Goal: Task Accomplishment & Management: Use online tool/utility

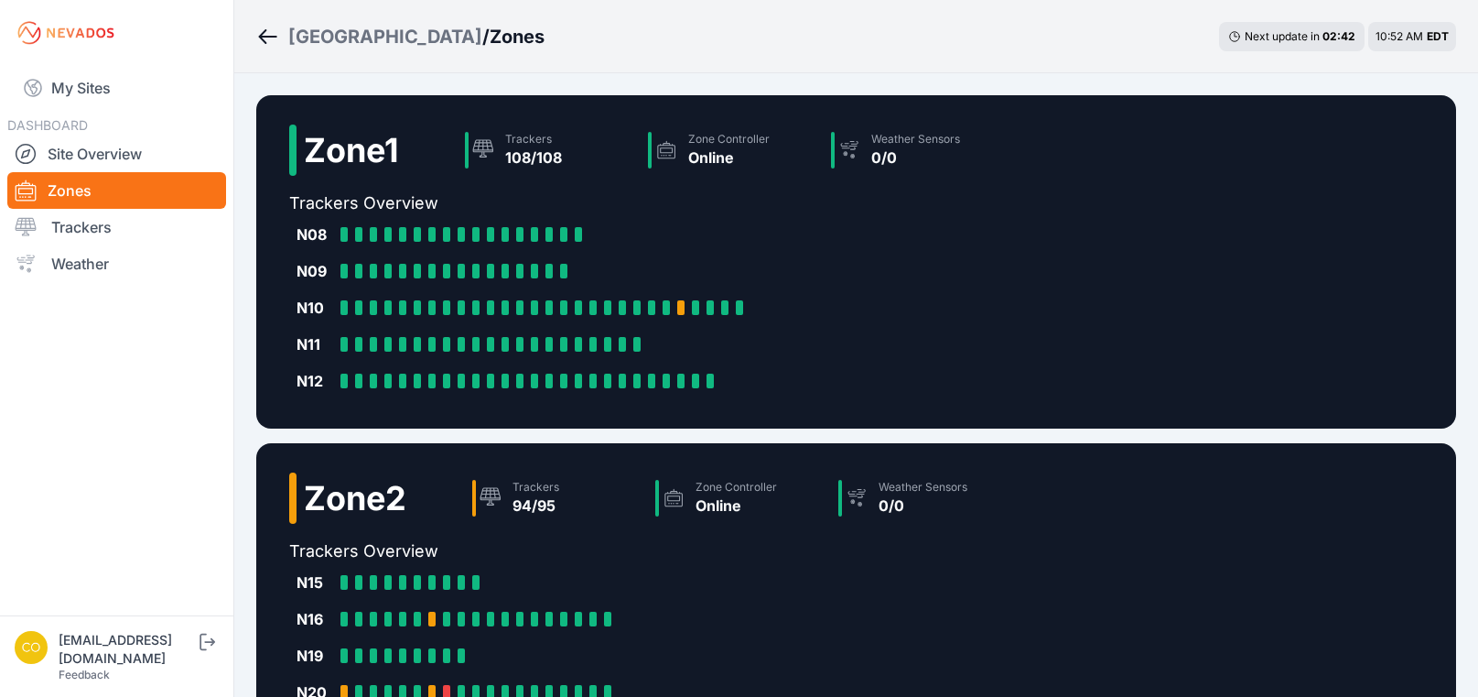
click at [314, 275] on div "N09" at bounding box center [315, 271] width 37 height 22
click at [107, 232] on link "Trackers" at bounding box center [116, 227] width 219 height 37
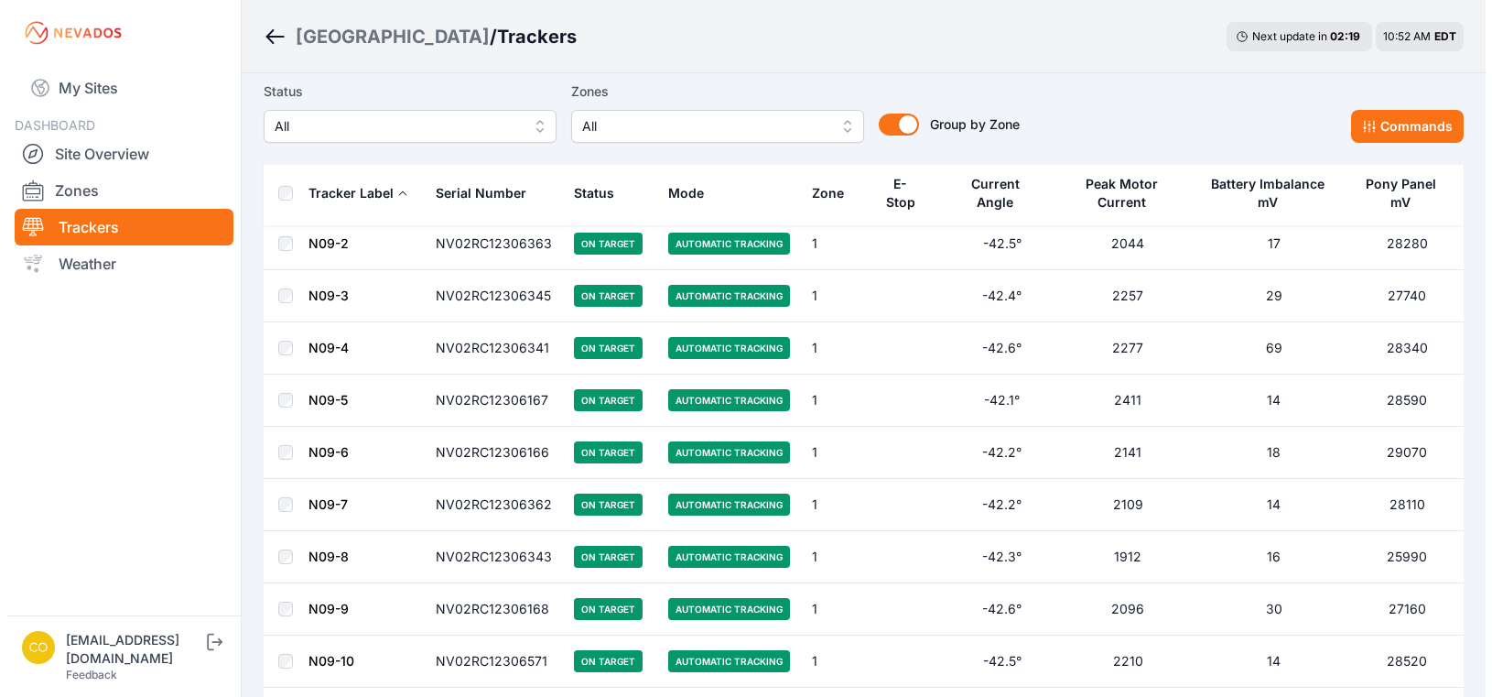
scroll to position [915, 0]
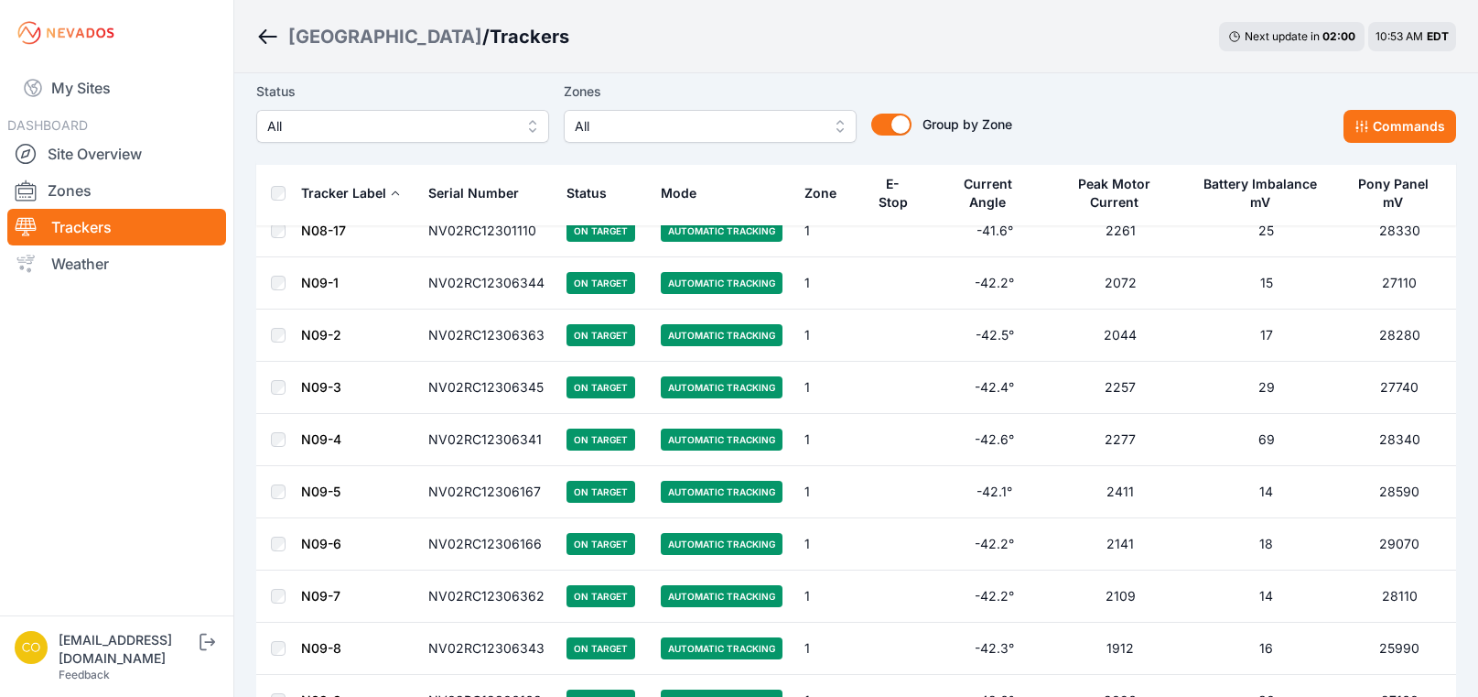
click at [613, 127] on span "All" at bounding box center [697, 126] width 245 height 22
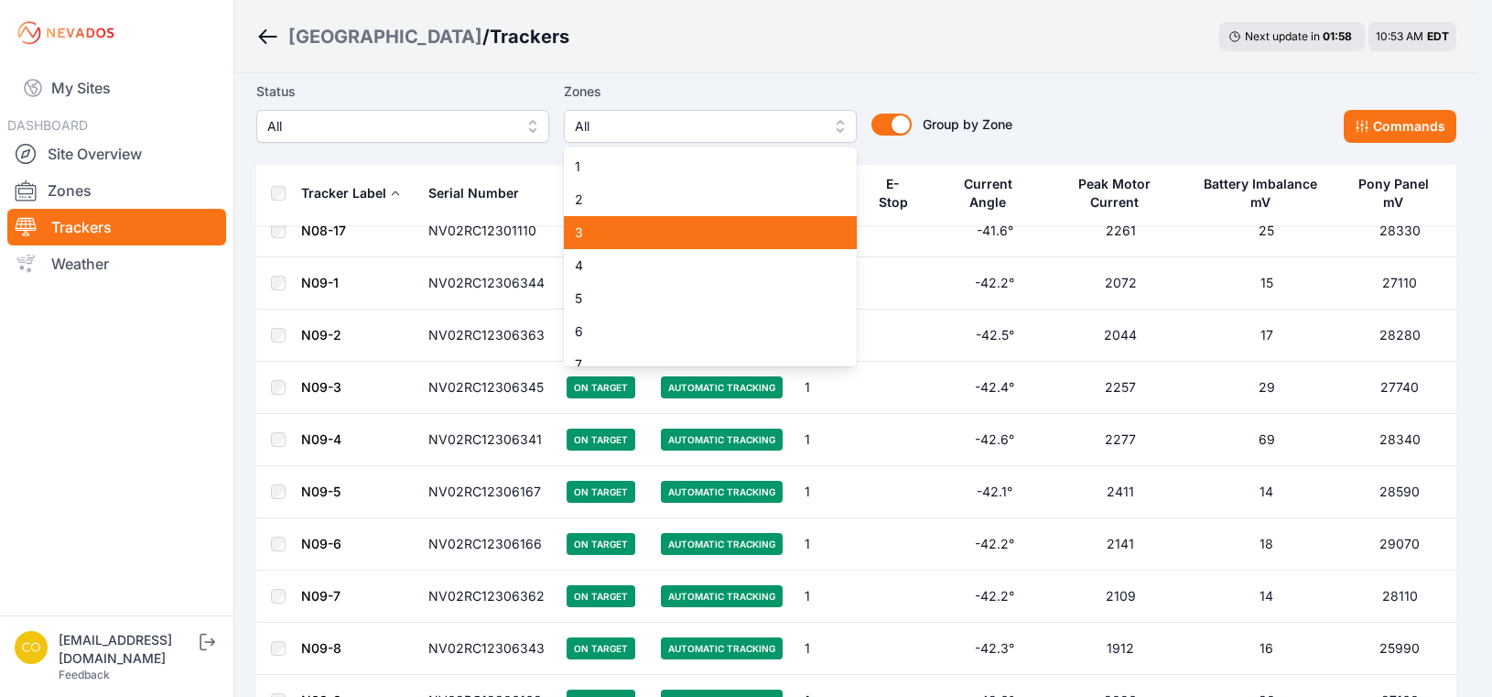
scroll to position [92, 0]
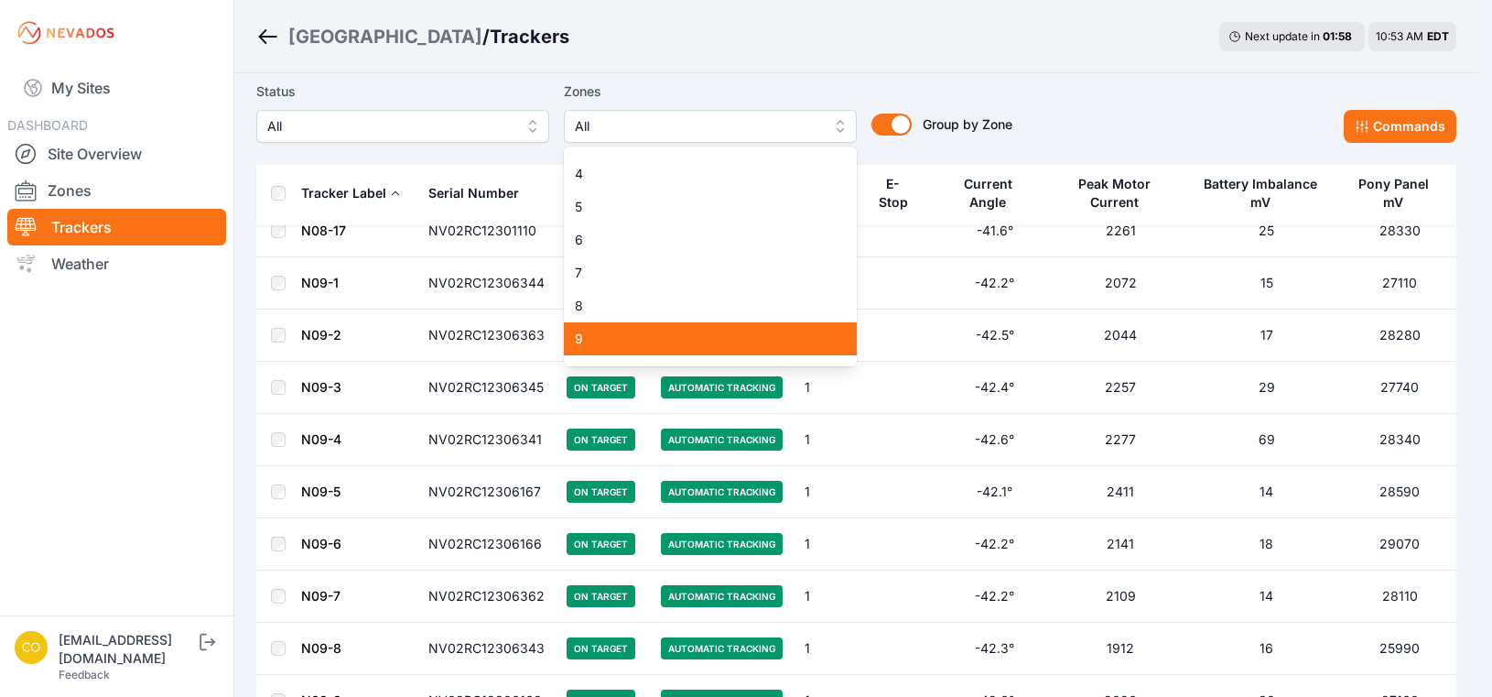
click at [594, 337] on span "9" at bounding box center [699, 339] width 249 height 18
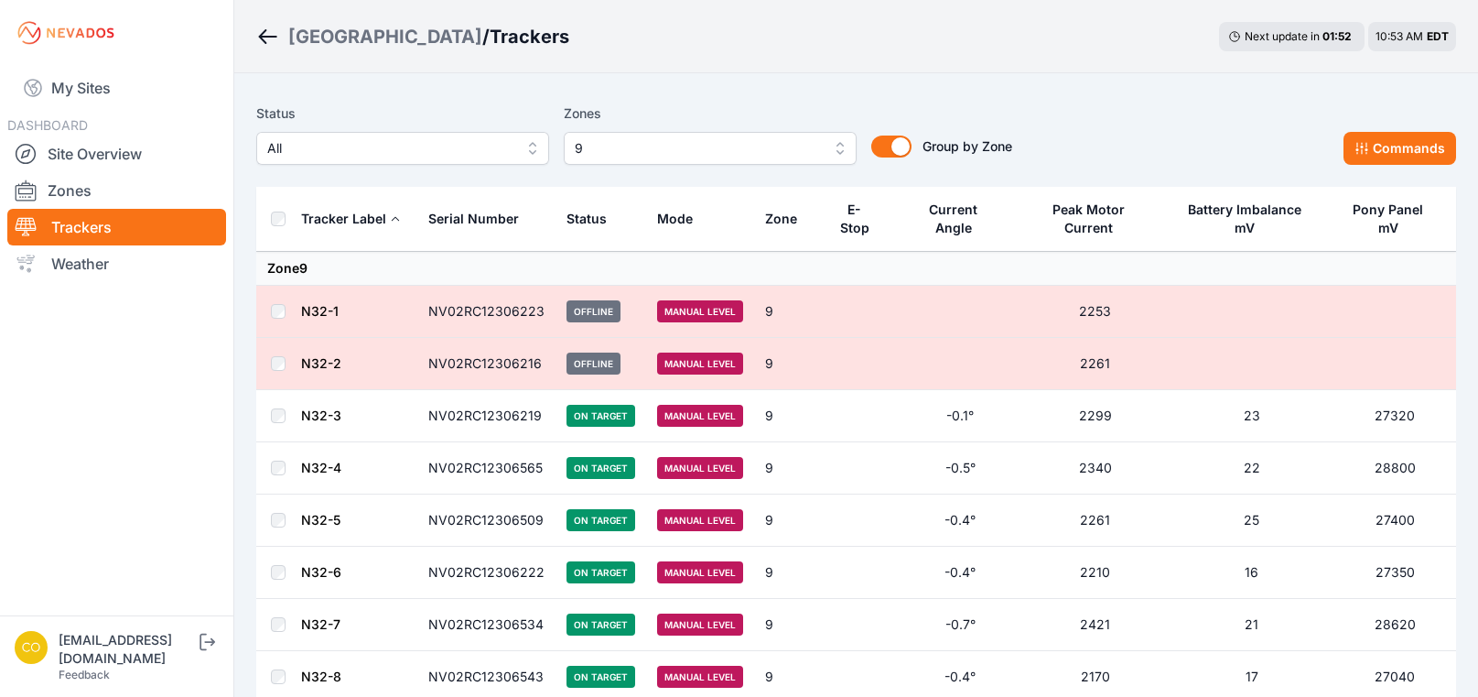
click at [534, 135] on button "All" at bounding box center [402, 148] width 293 height 33
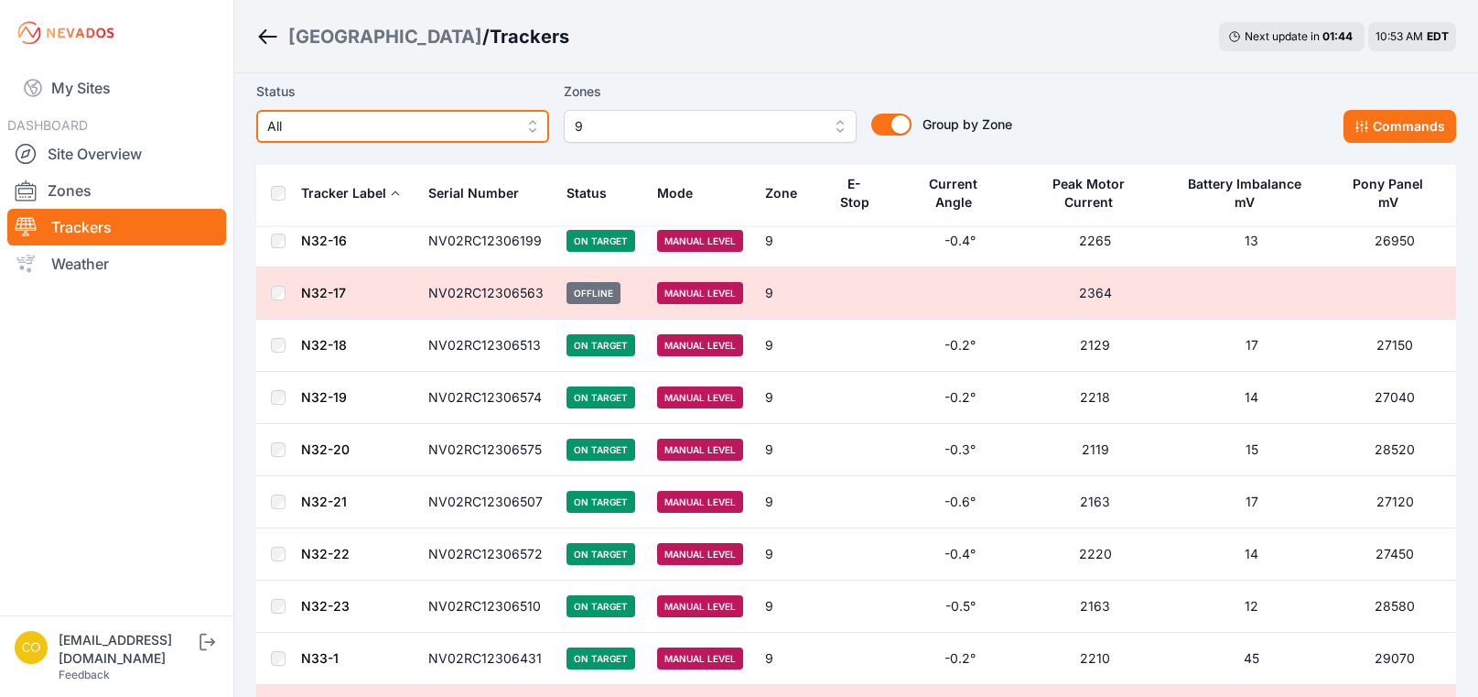
scroll to position [758, 0]
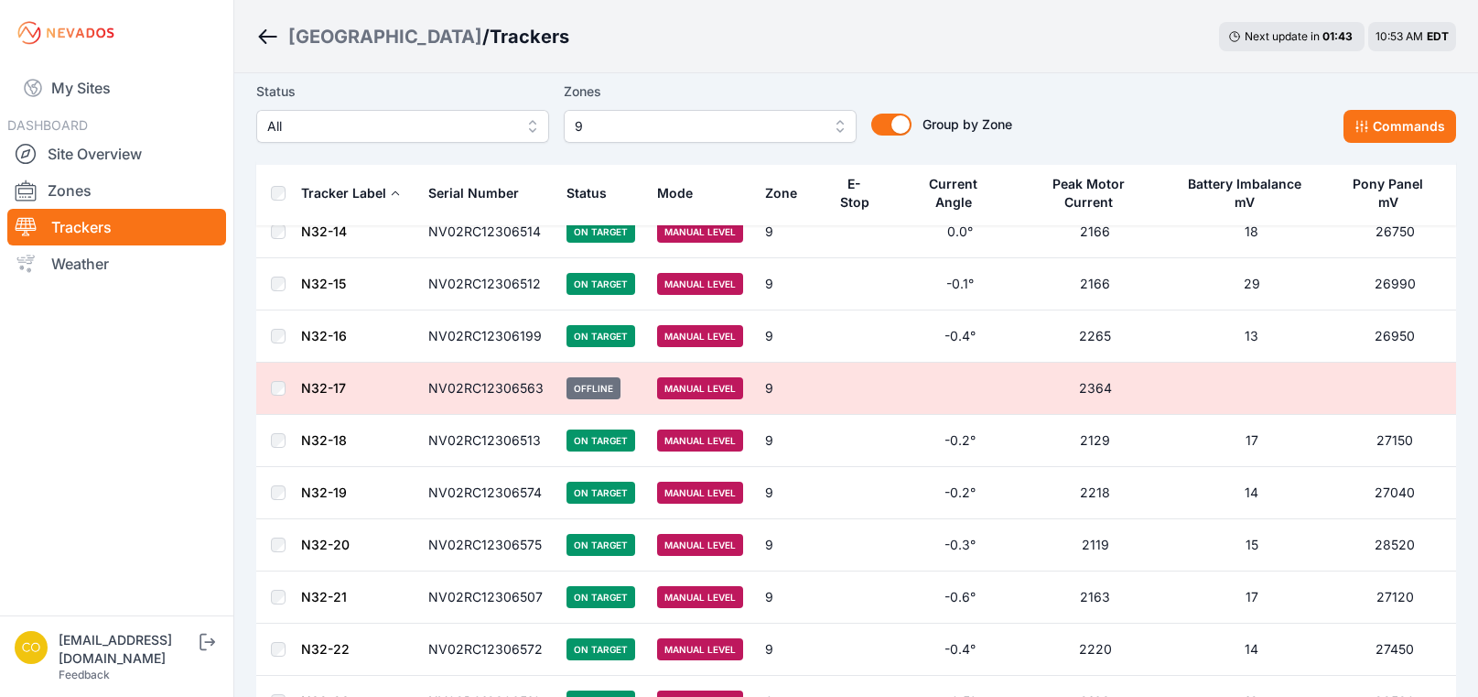
click at [1239, 113] on div "Status All Zones 9 Group by Zone Group by Zone Commands" at bounding box center [856, 112] width 1200 height 62
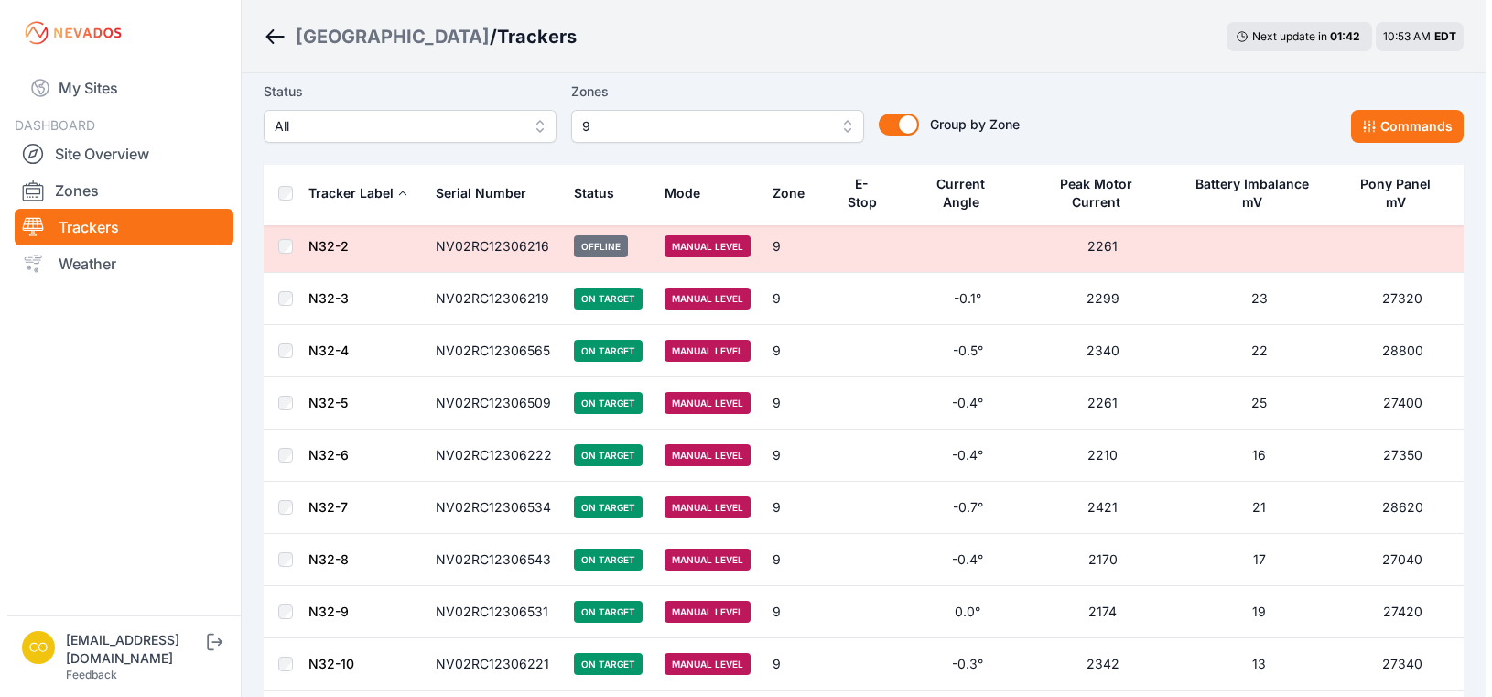
scroll to position [0, 0]
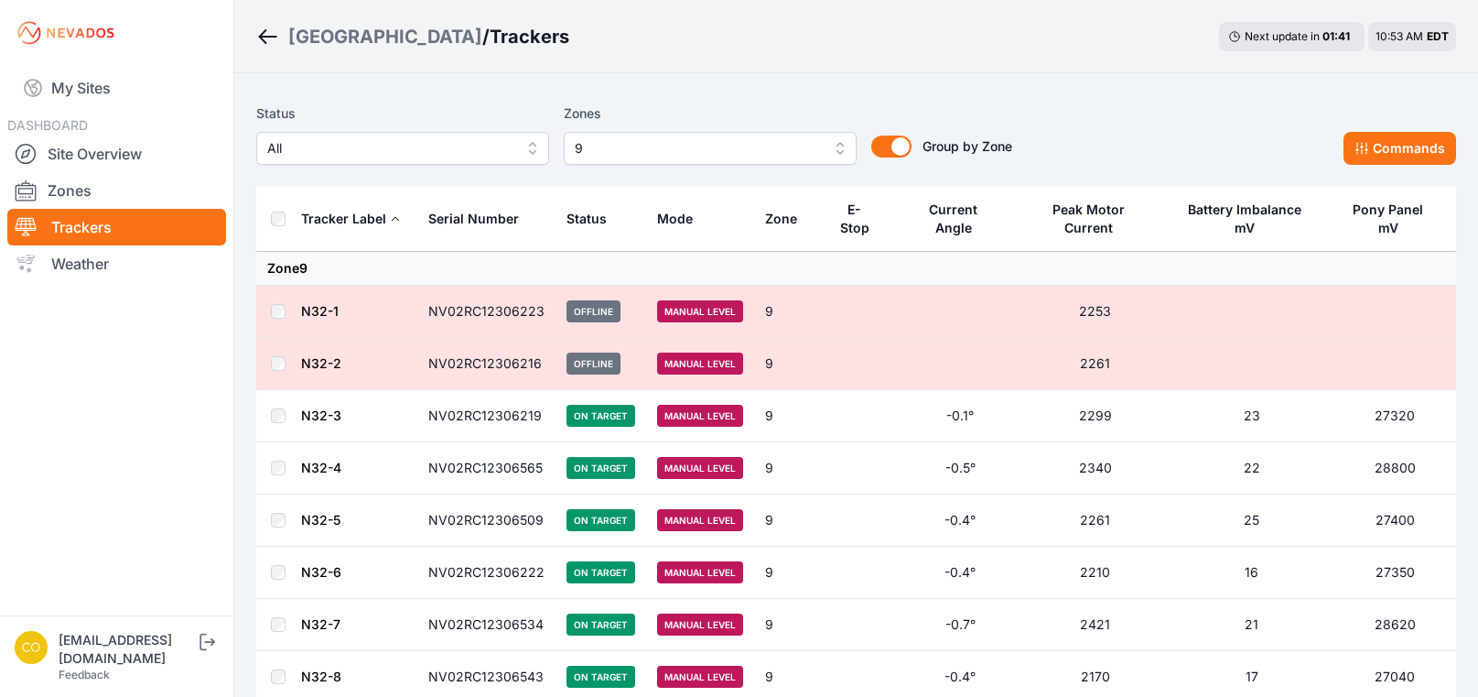
click at [839, 146] on button "9" at bounding box center [710, 148] width 293 height 33
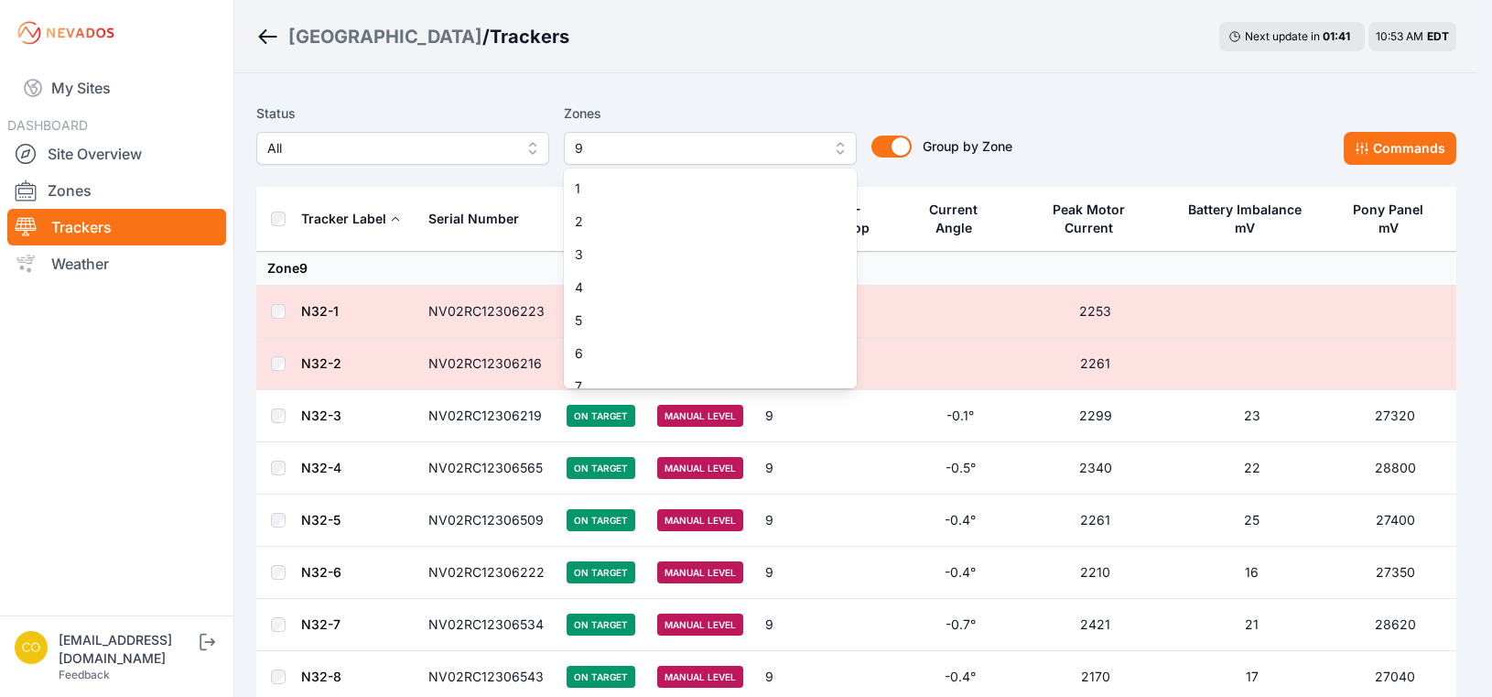
scroll to position [81, 0]
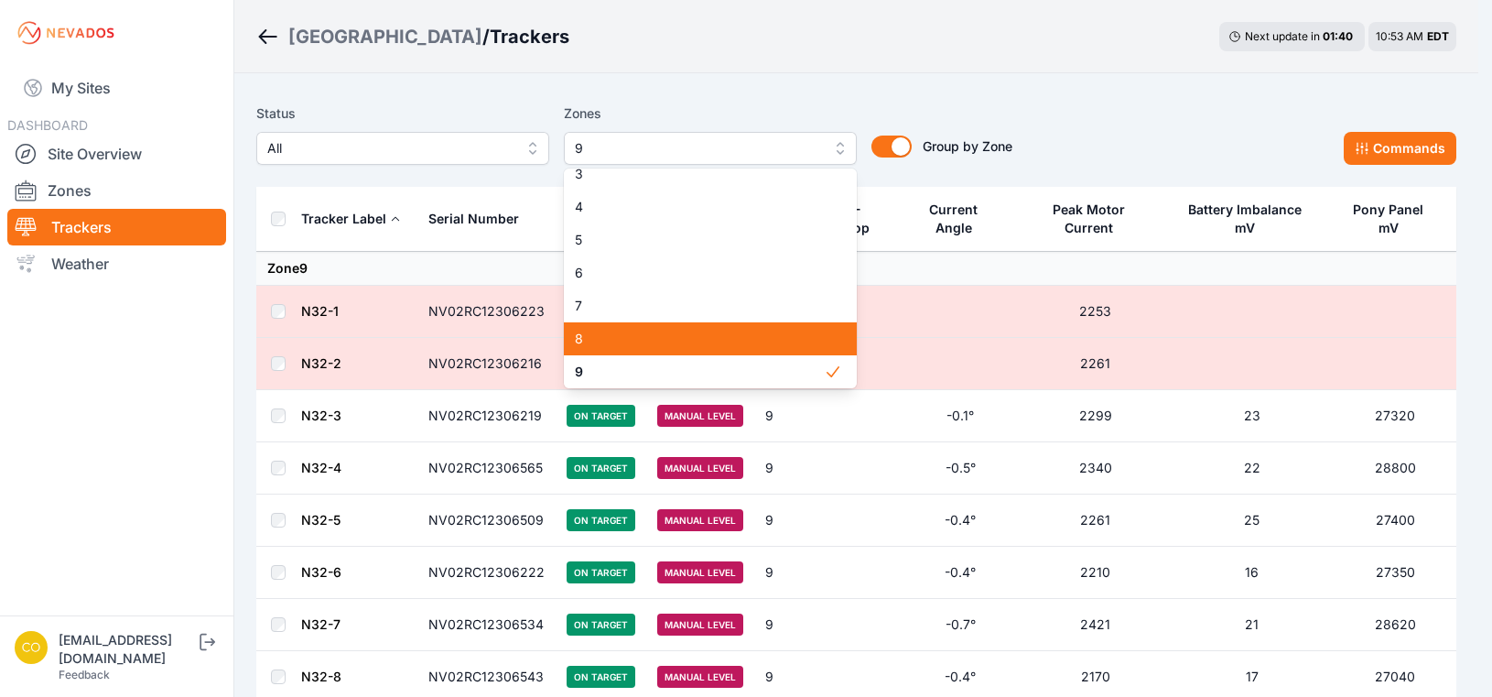
click at [637, 338] on span "8" at bounding box center [699, 339] width 249 height 18
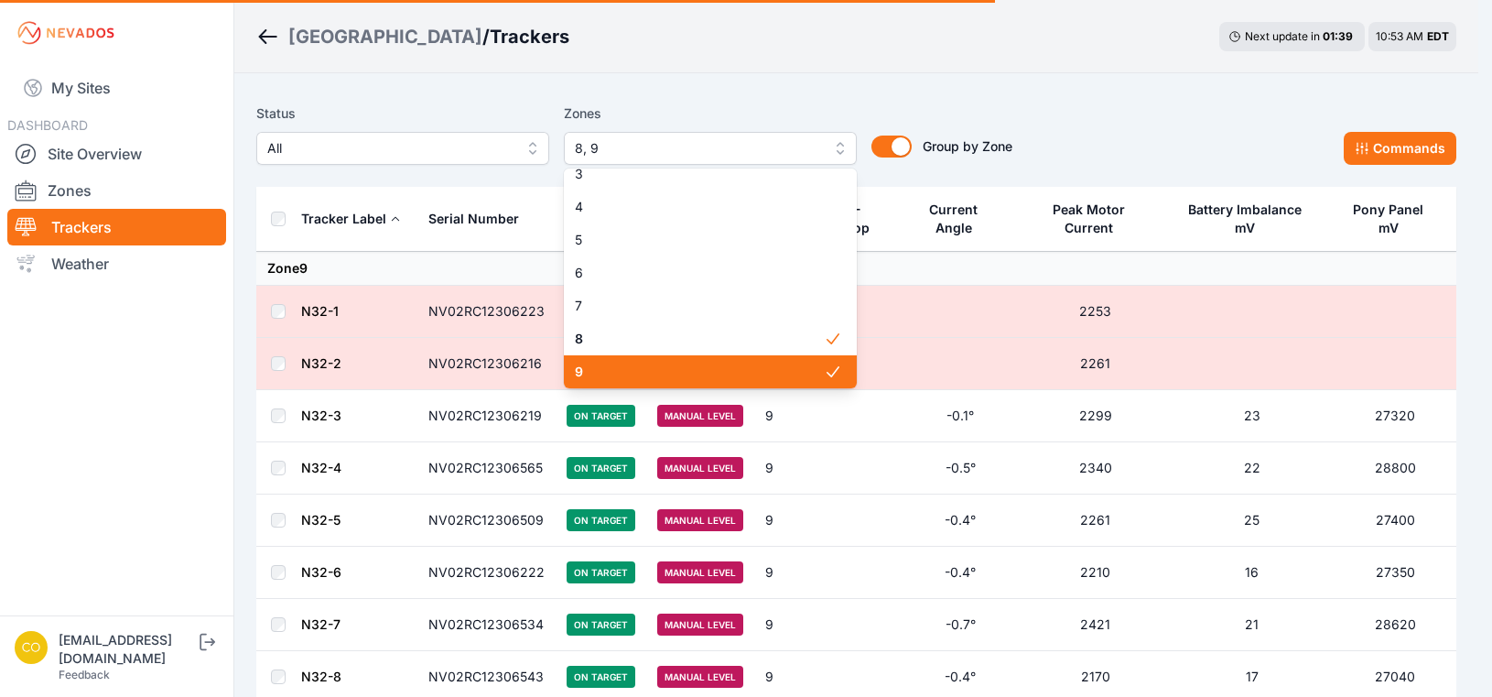
click at [618, 367] on span "9" at bounding box center [699, 371] width 249 height 18
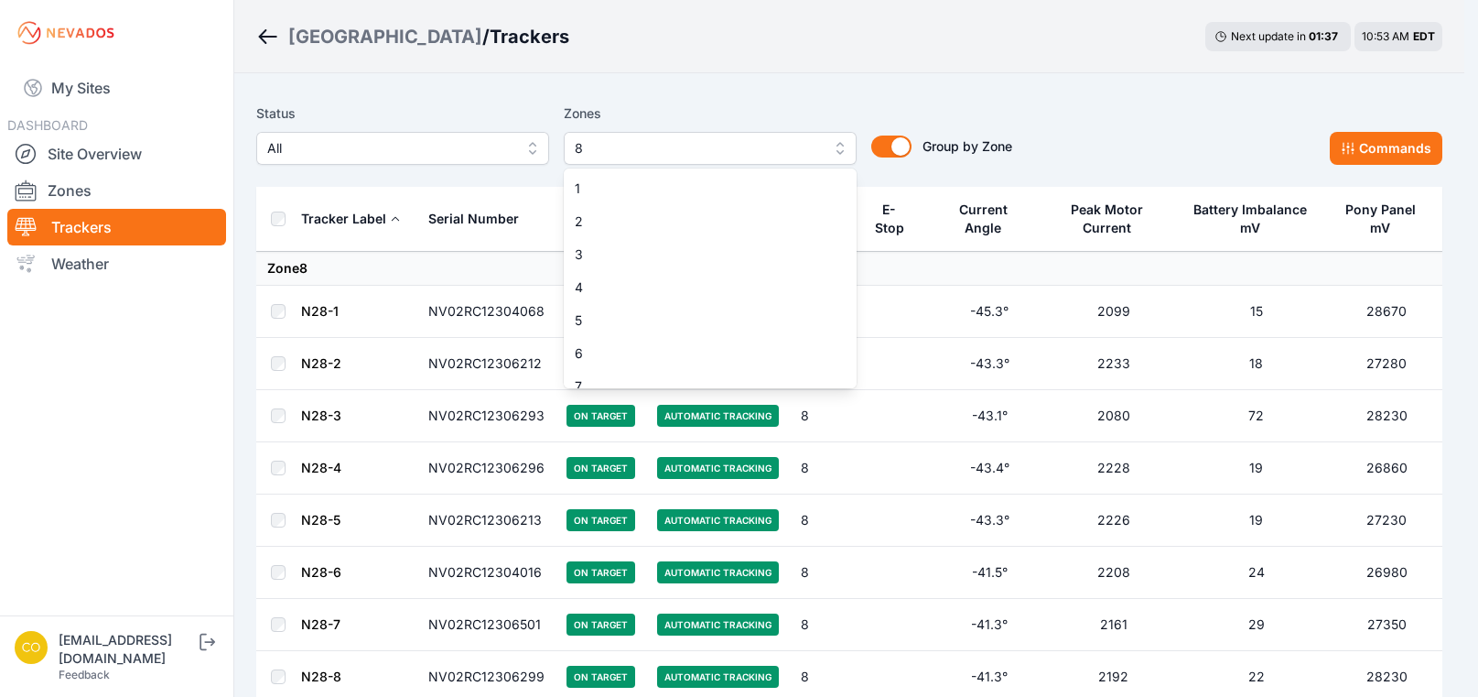
click at [816, 155] on span "8" at bounding box center [697, 148] width 245 height 22
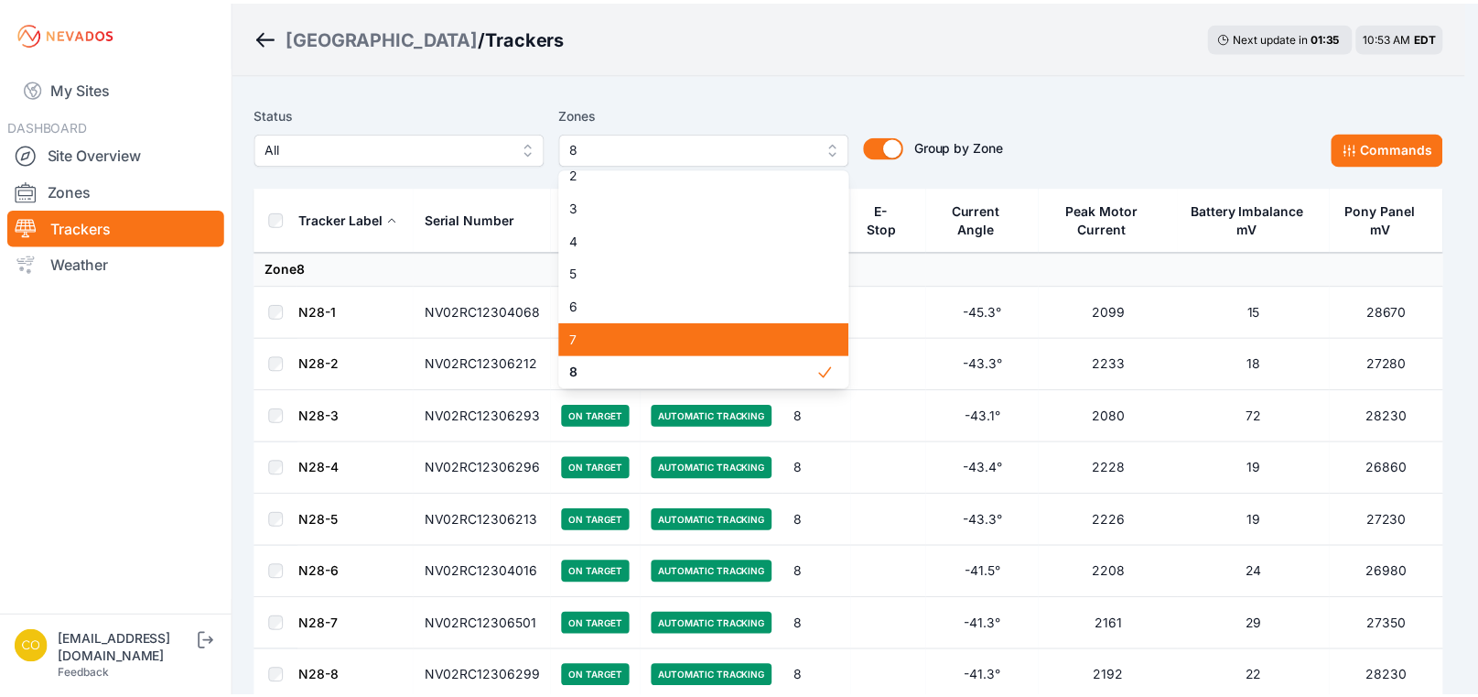
scroll to position [139, 0]
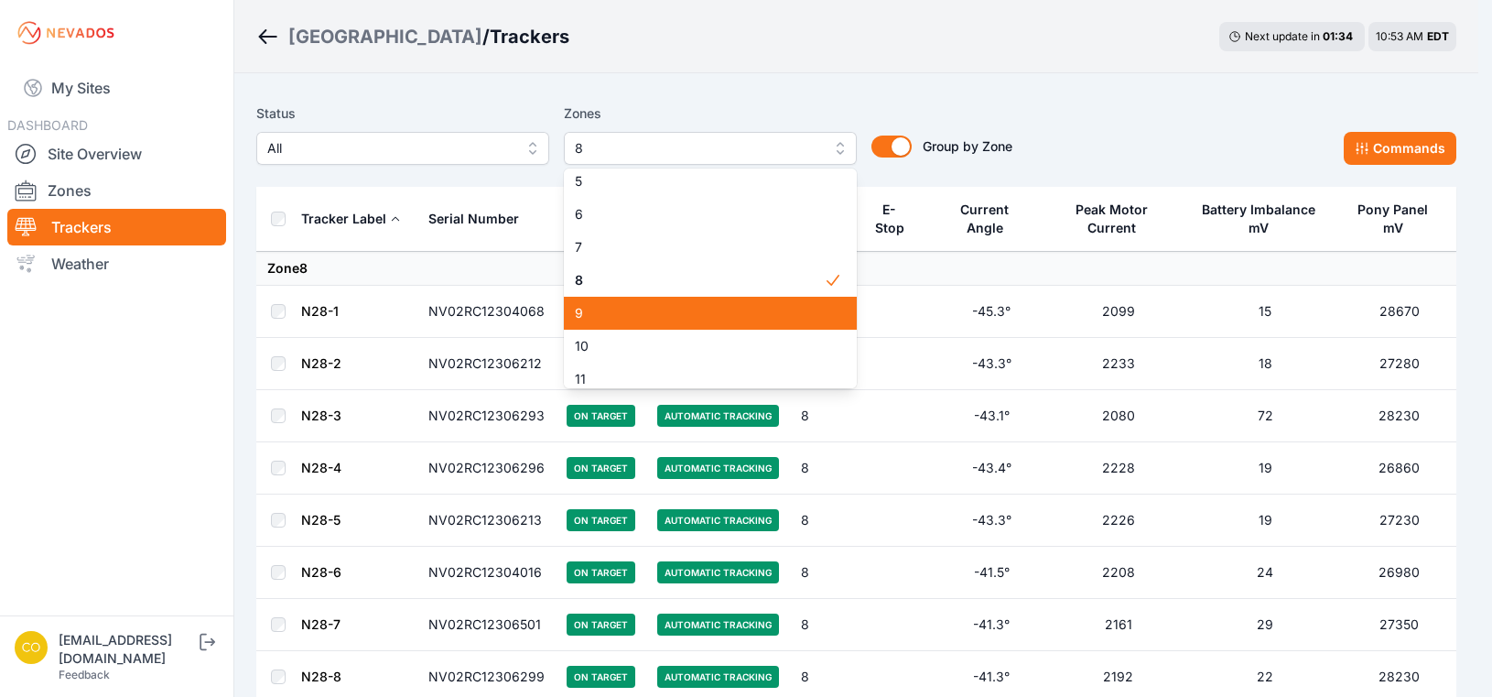
click at [649, 316] on span "9" at bounding box center [699, 313] width 249 height 18
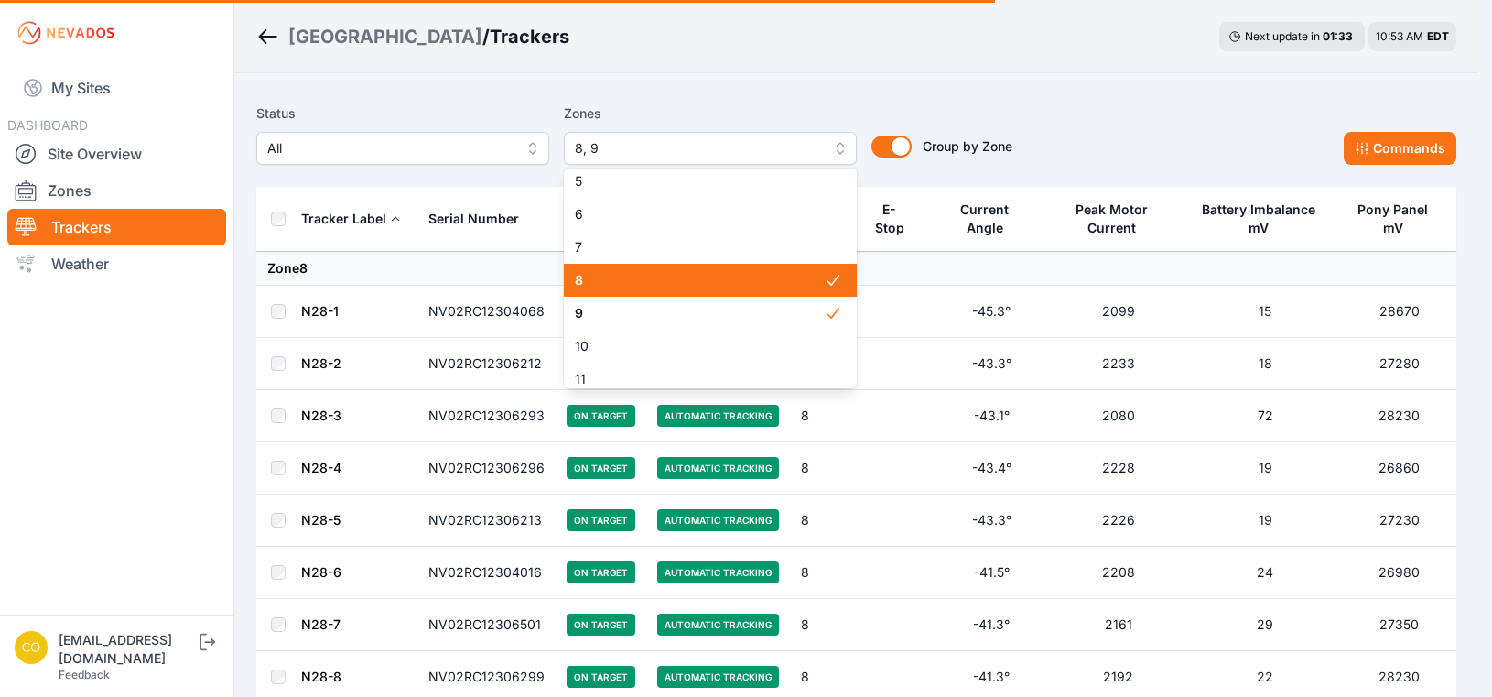
click at [660, 286] on span "8" at bounding box center [699, 280] width 249 height 18
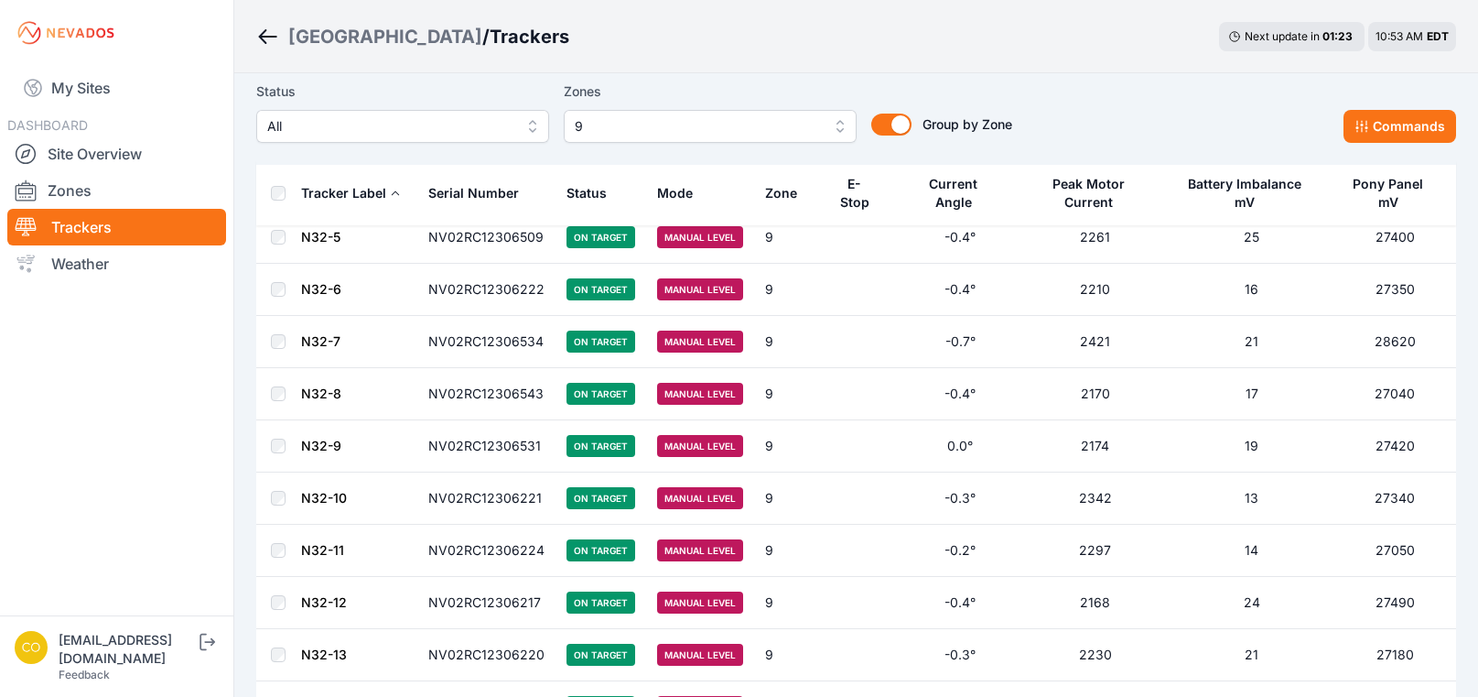
scroll to position [150, 0]
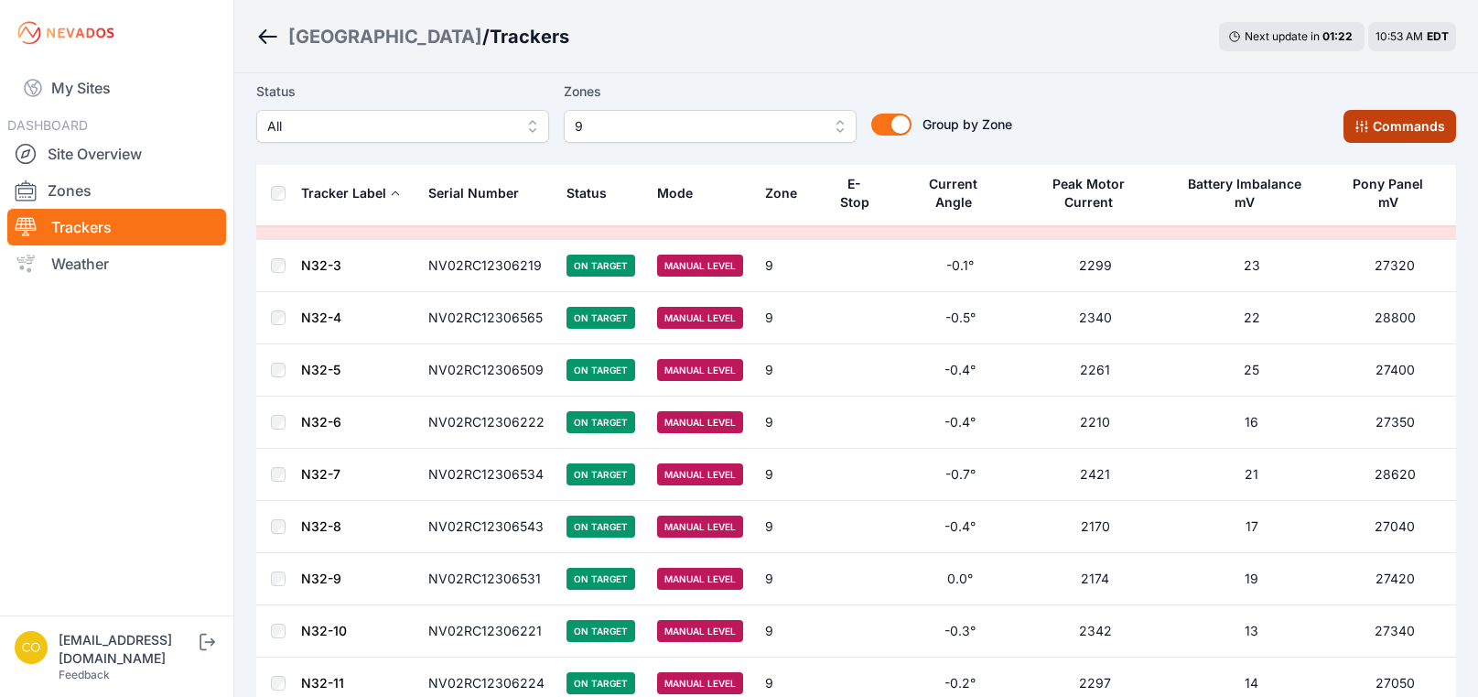
click at [1419, 125] on button "Commands" at bounding box center [1400, 126] width 113 height 33
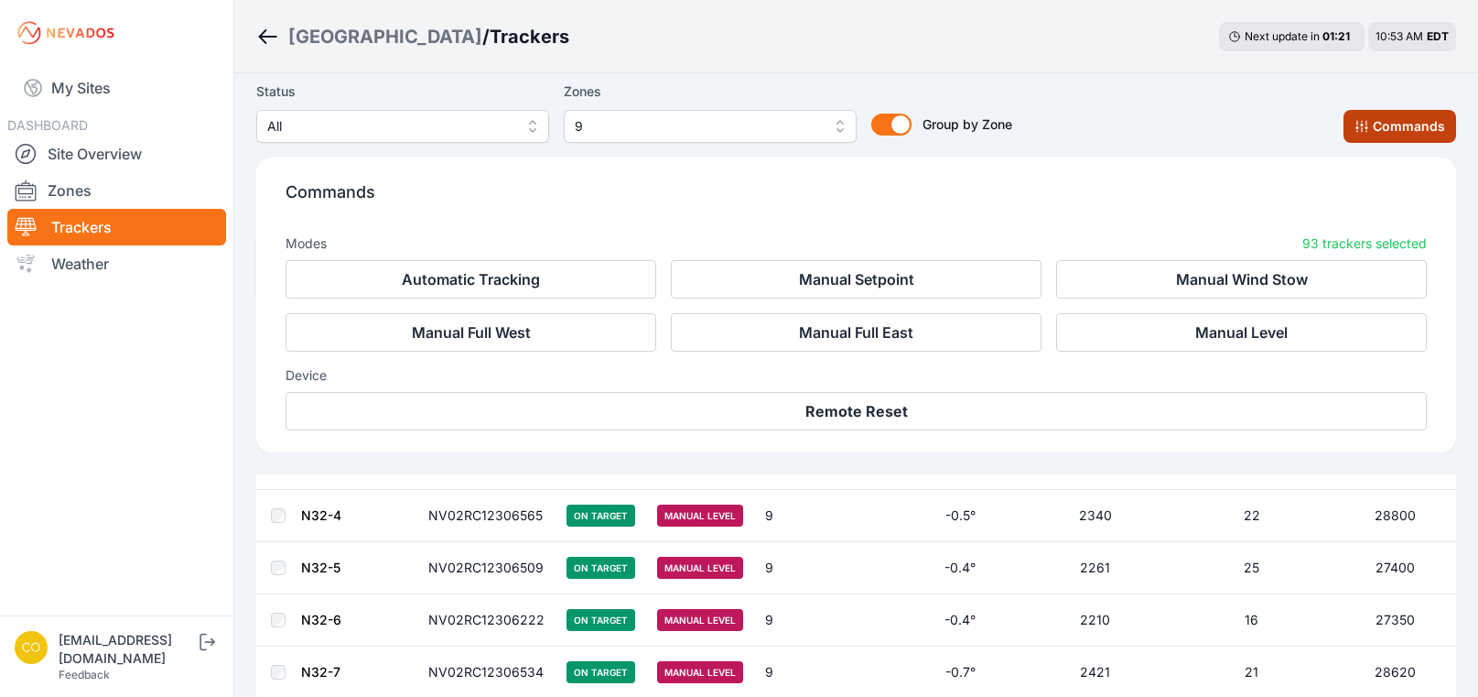
scroll to position [459, 0]
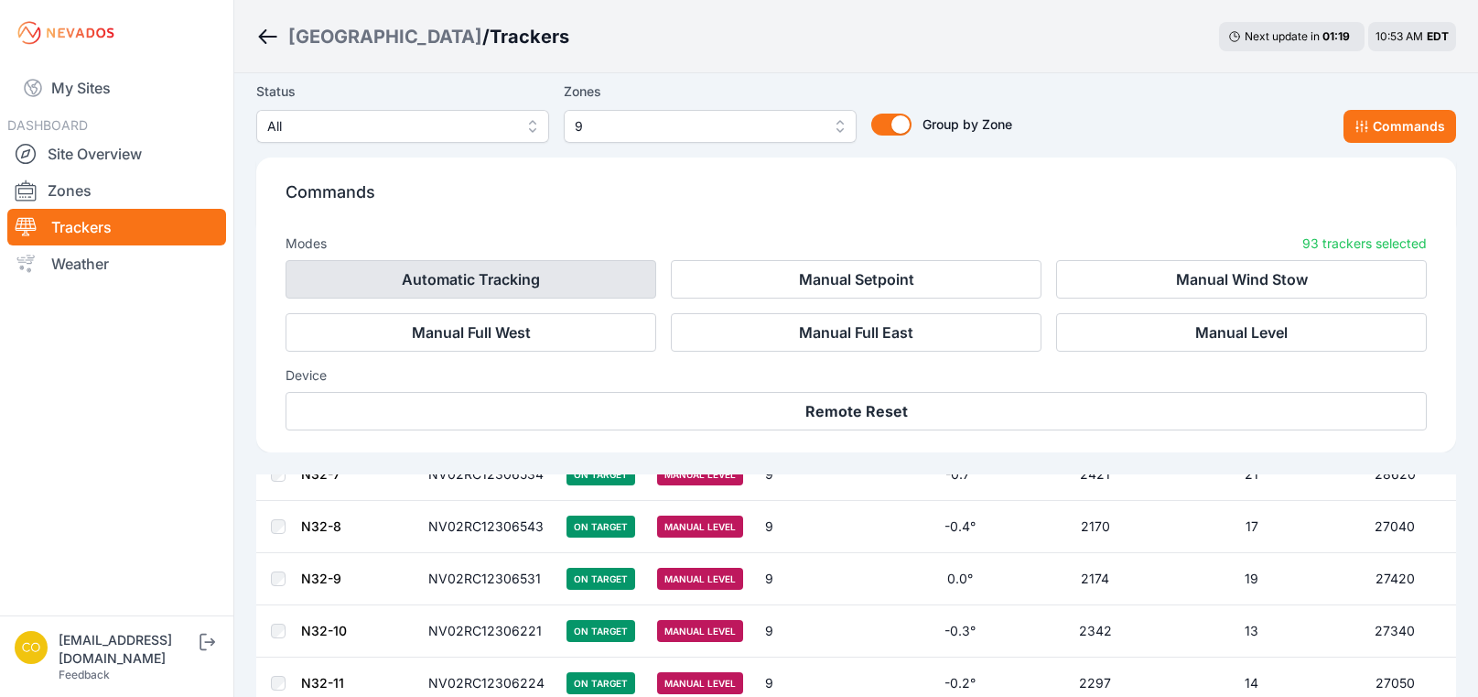
click at [578, 282] on button "Automatic Tracking" at bounding box center [471, 279] width 371 height 38
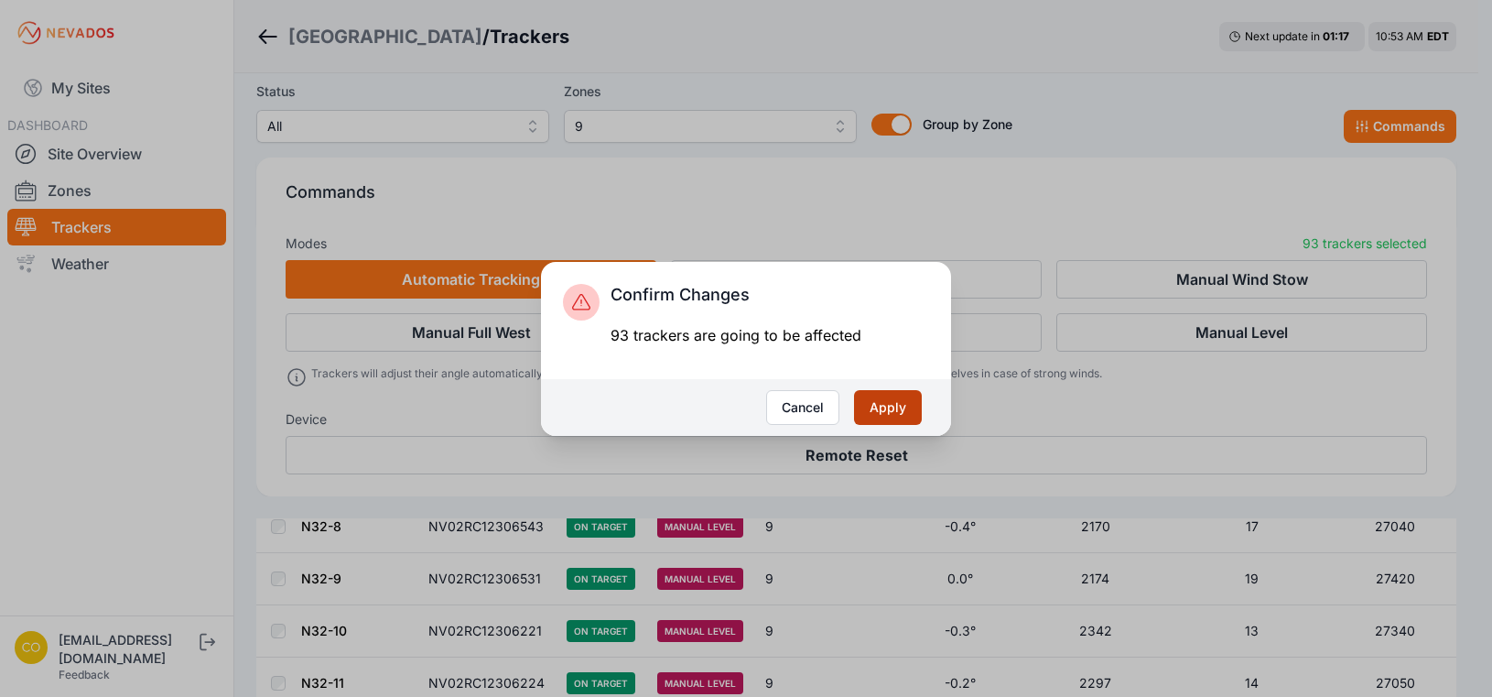
click at [892, 409] on button "Apply" at bounding box center [888, 407] width 68 height 35
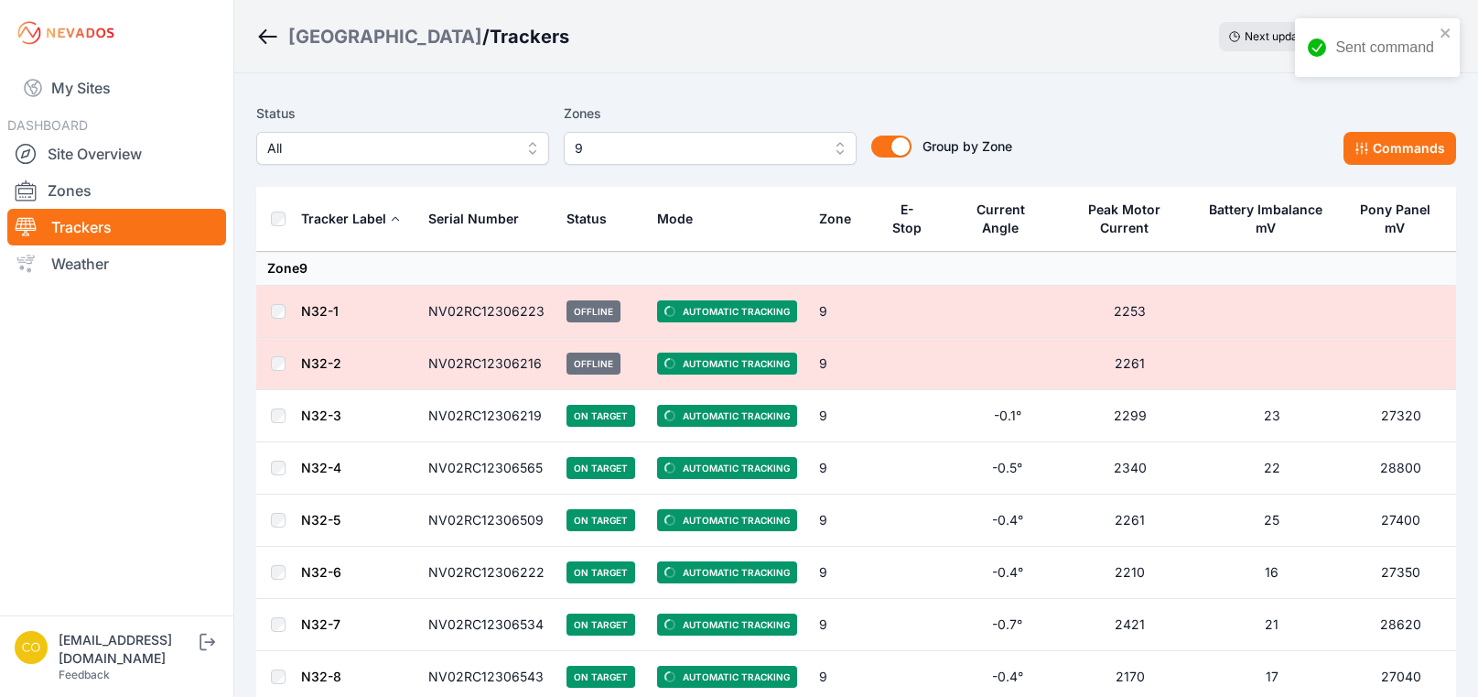
click at [838, 149] on button "9" at bounding box center [710, 148] width 293 height 33
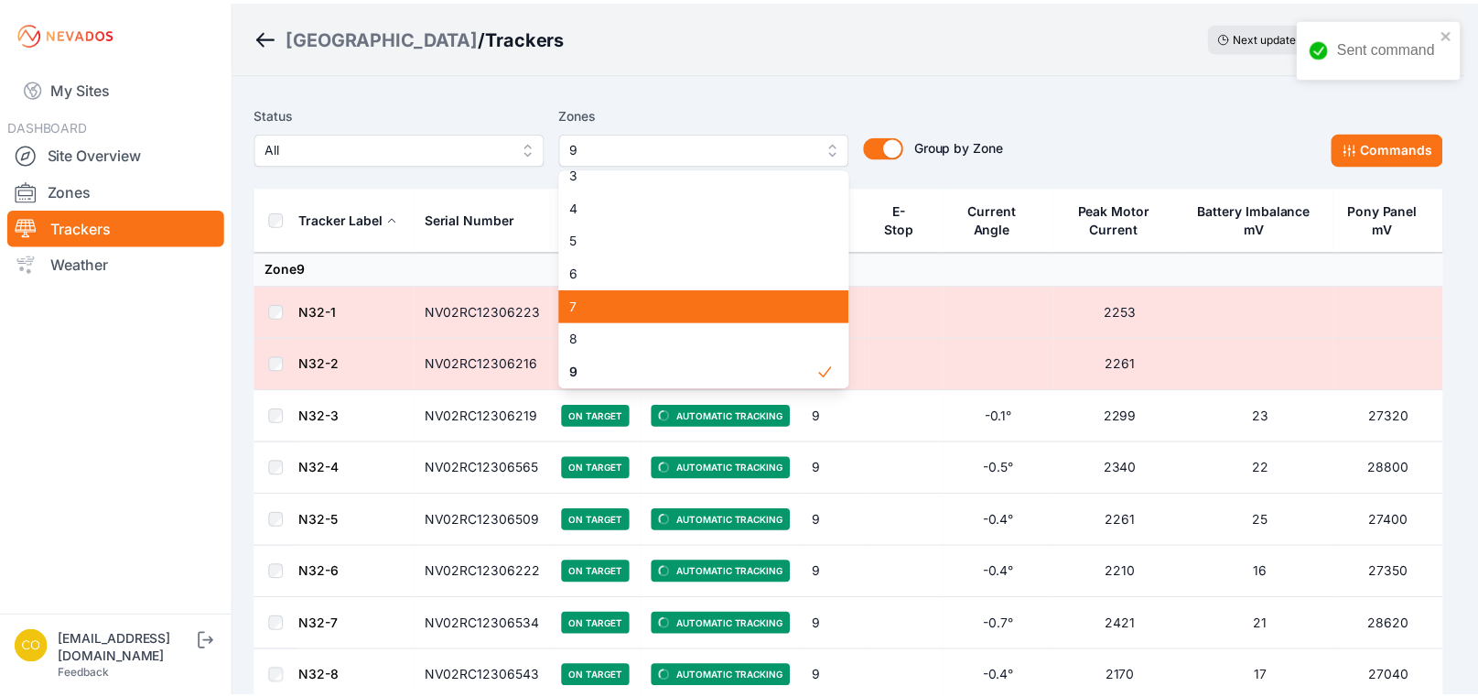
scroll to position [172, 0]
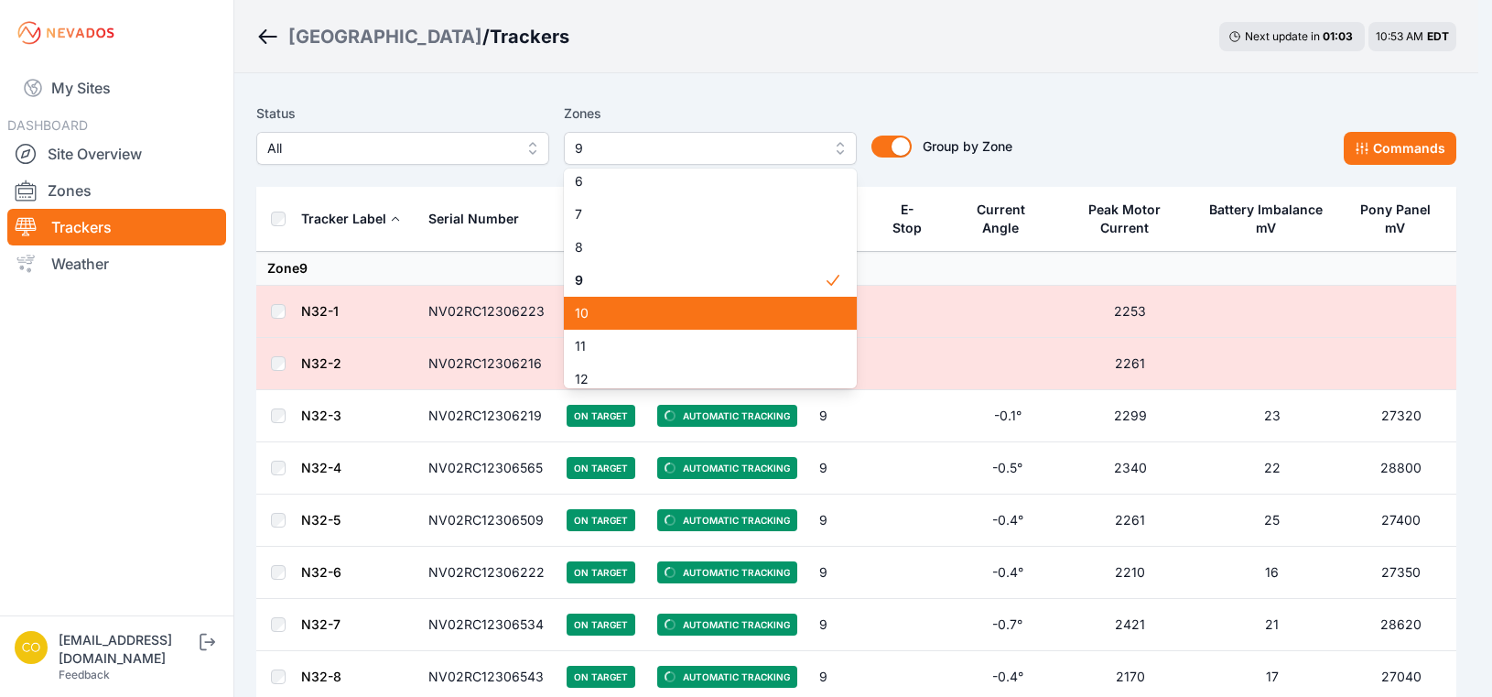
click at [669, 319] on span "10" at bounding box center [699, 313] width 249 height 18
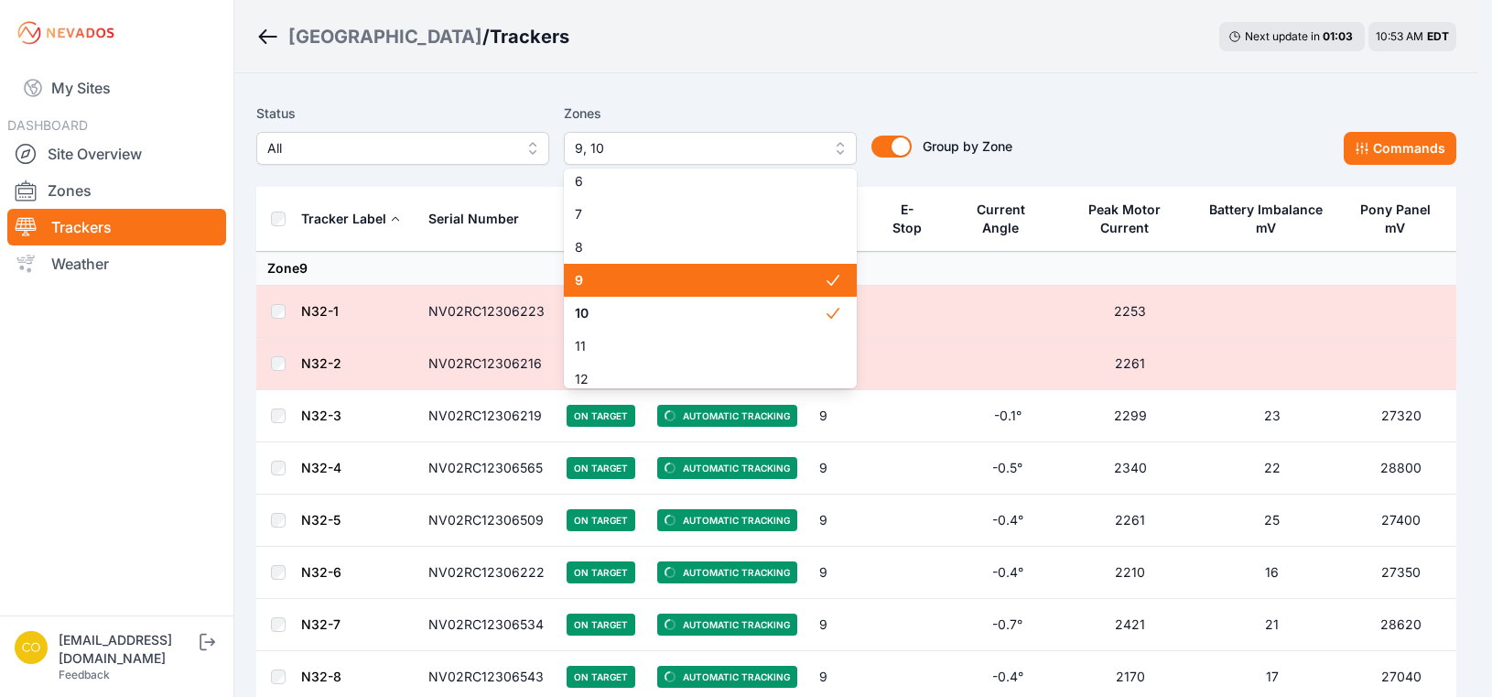
click at [679, 281] on span "9" at bounding box center [699, 280] width 249 height 18
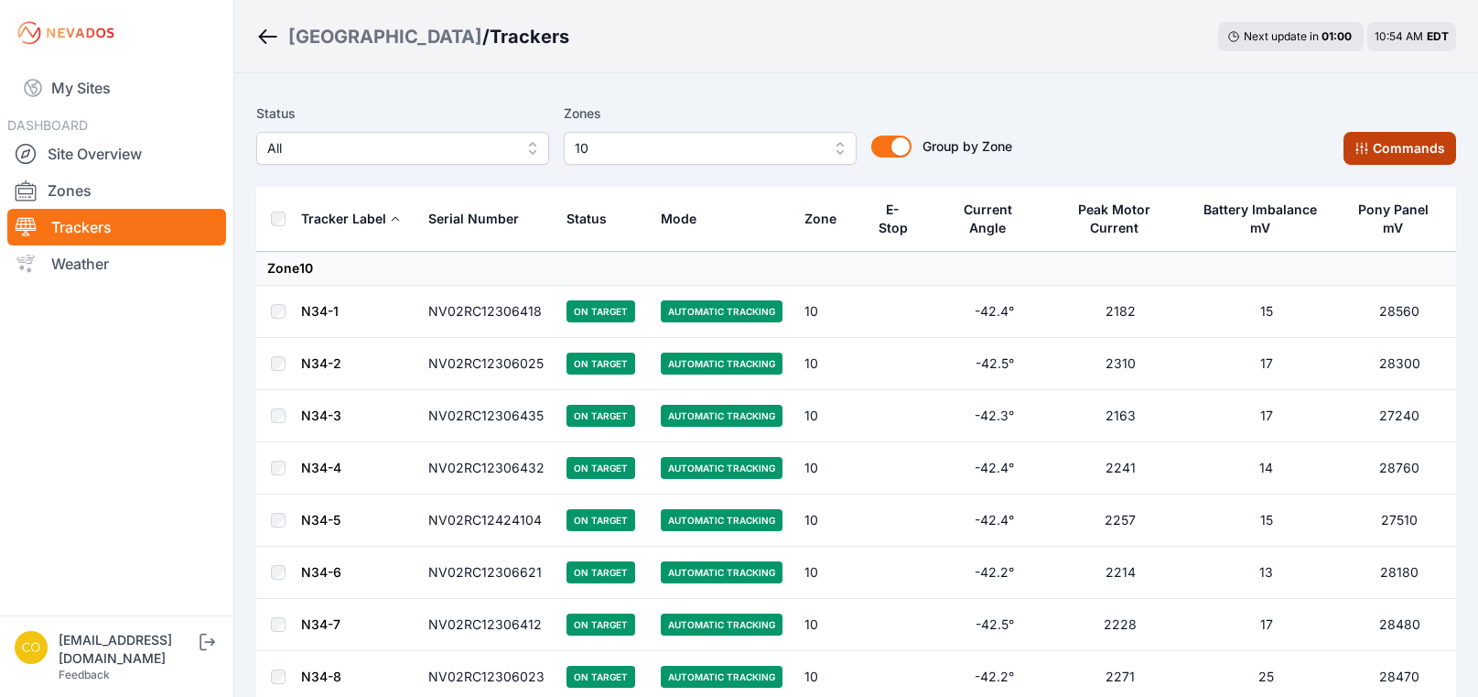
click at [1396, 149] on button "Commands" at bounding box center [1400, 148] width 113 height 33
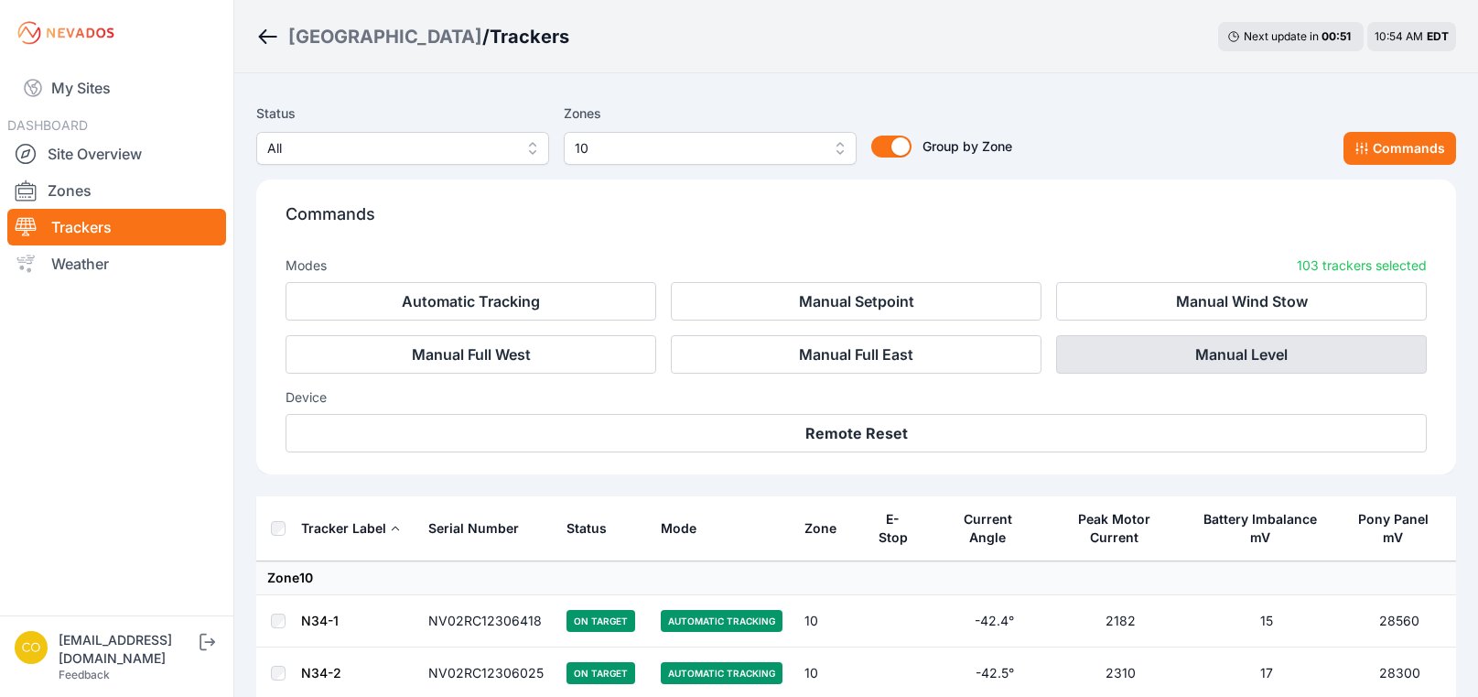
click at [1118, 350] on button "Manual Level" at bounding box center [1241, 354] width 371 height 38
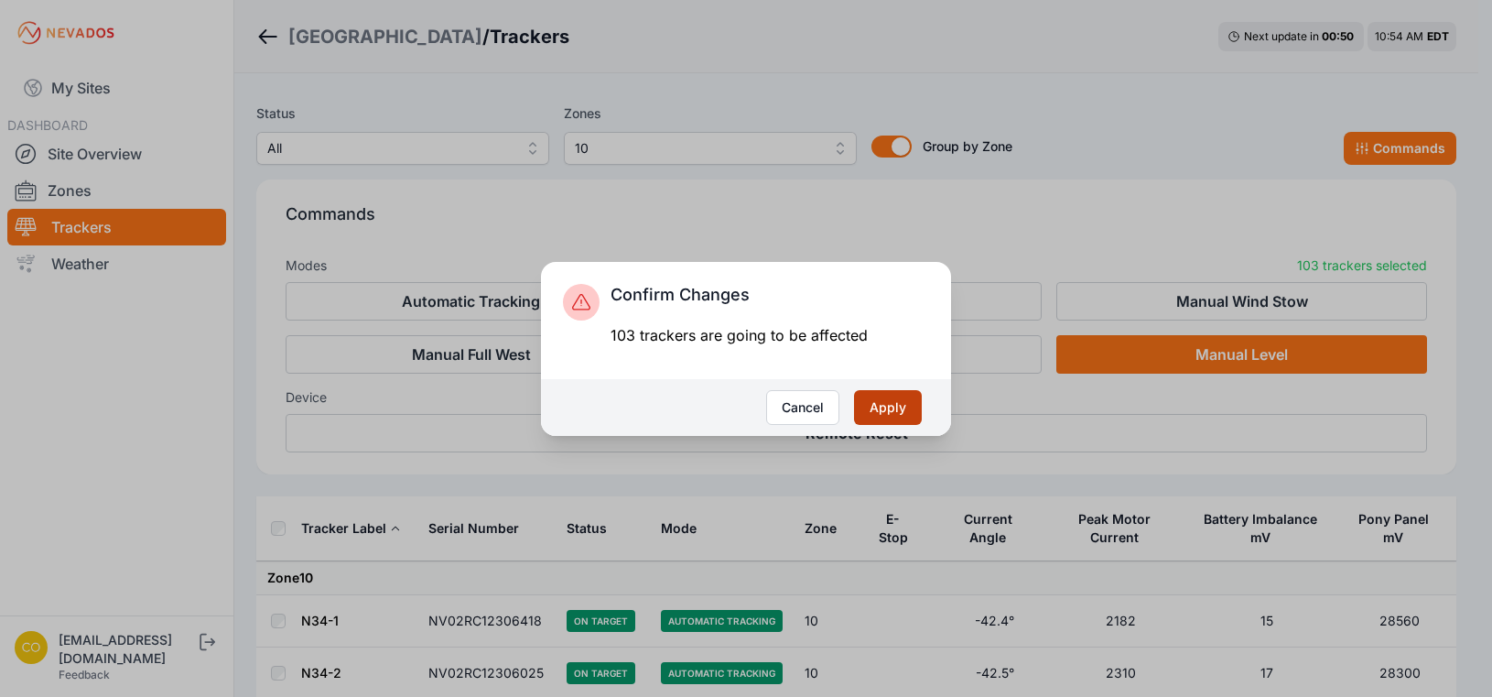
click at [904, 407] on button "Apply" at bounding box center [888, 407] width 68 height 35
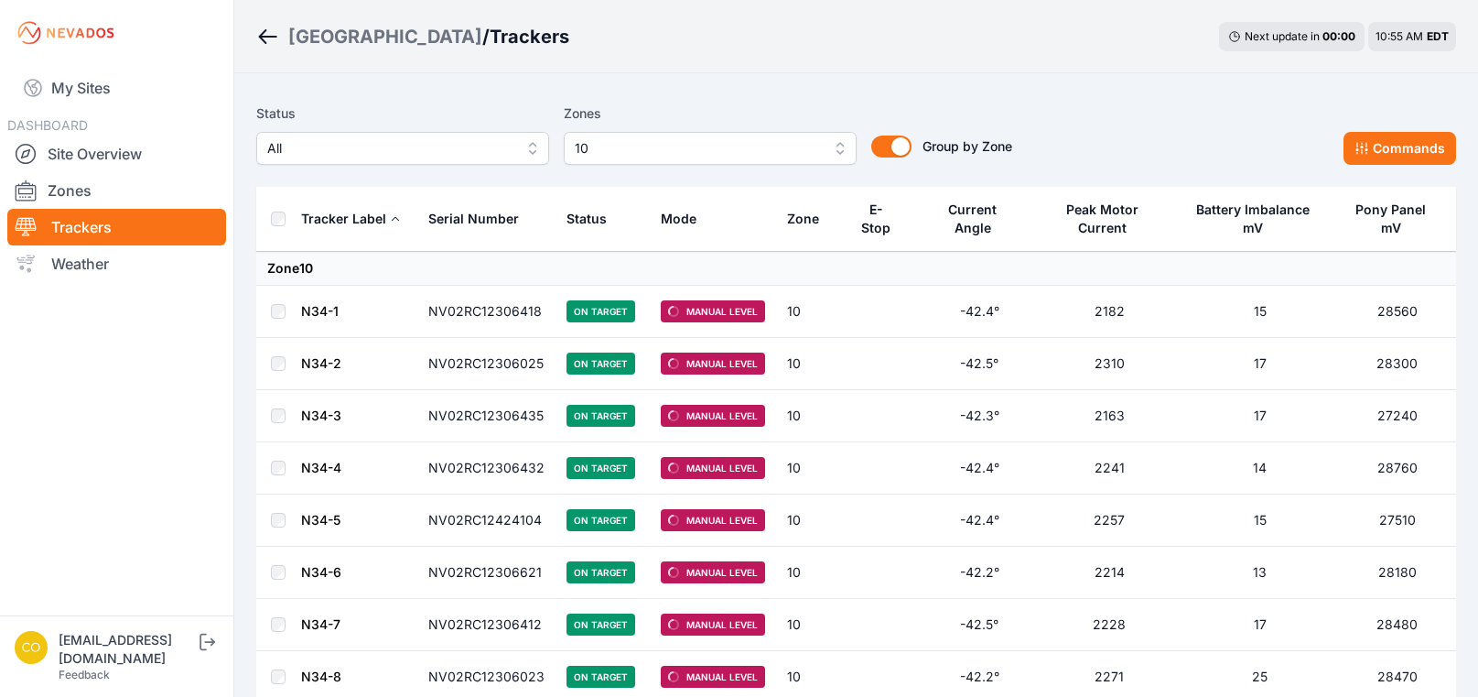
click at [869, 70] on div "[GEOGRAPHIC_DATA] / Trackers Next update in 00 : 00 10:55 AM EDT" at bounding box center [856, 36] width 1244 height 73
